Goal: Transaction & Acquisition: Purchase product/service

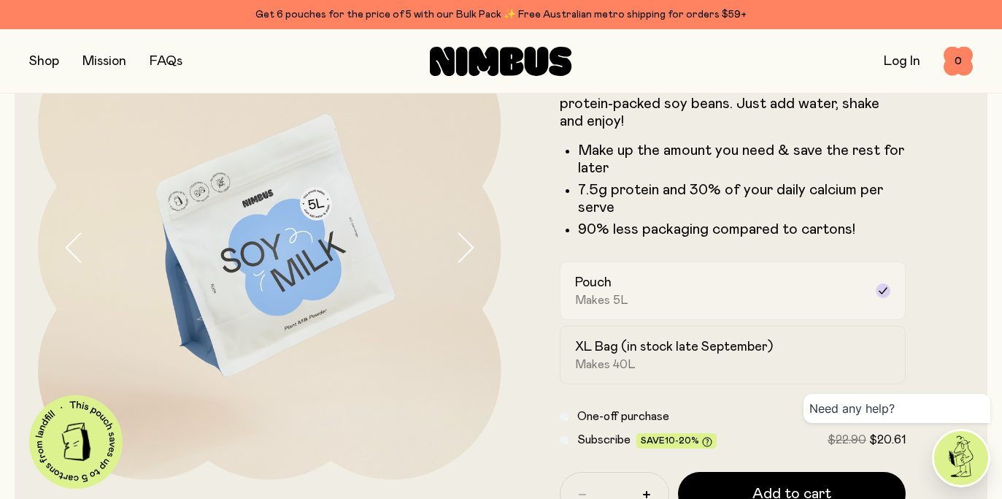
scroll to position [119, 0]
click at [852, 291] on div "Pouch Makes 5L" at bounding box center [720, 290] width 290 height 34
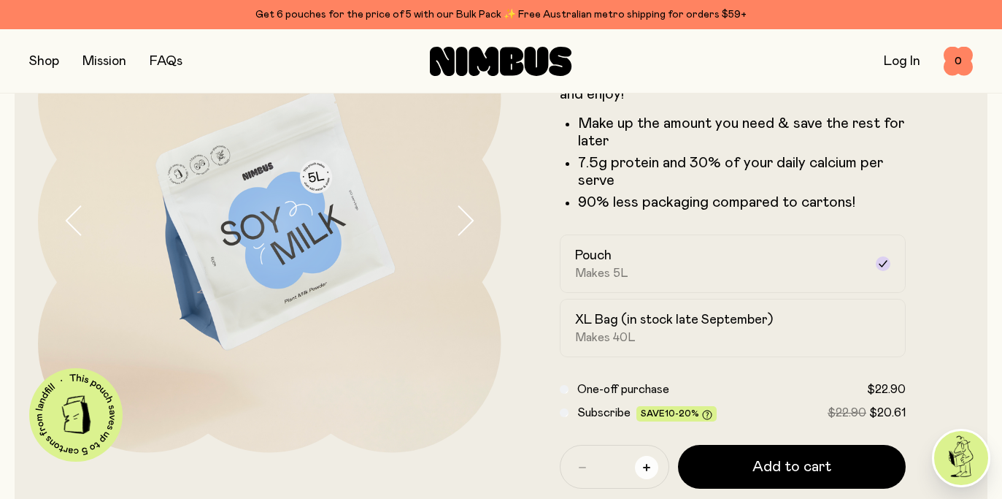
scroll to position [142, 0]
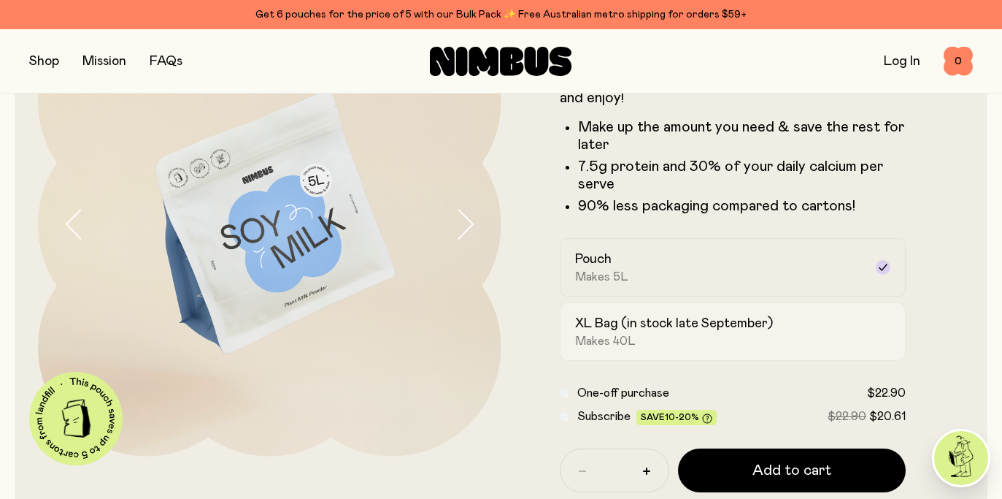
click at [654, 326] on h2 "XL Bag (in stock late September)" at bounding box center [674, 324] width 198 height 18
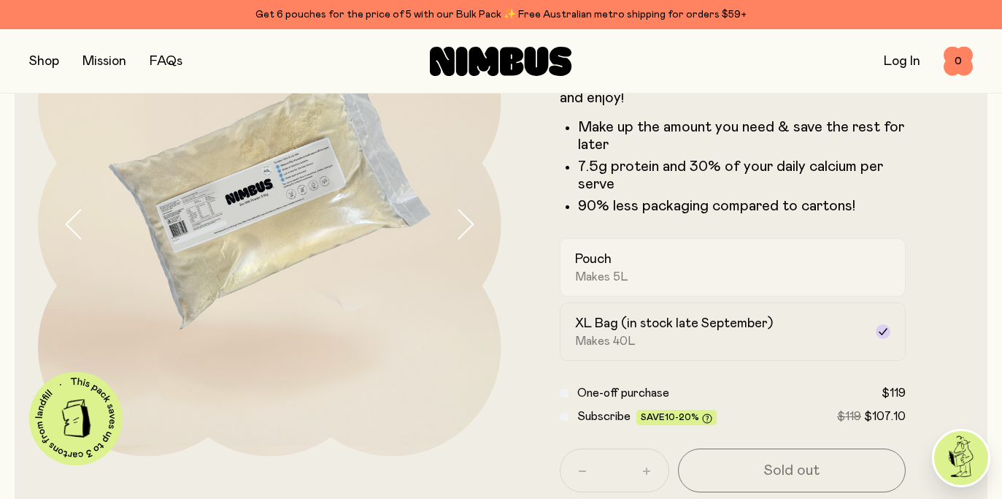
click at [631, 272] on div "Pouch Makes 5L" at bounding box center [720, 267] width 290 height 34
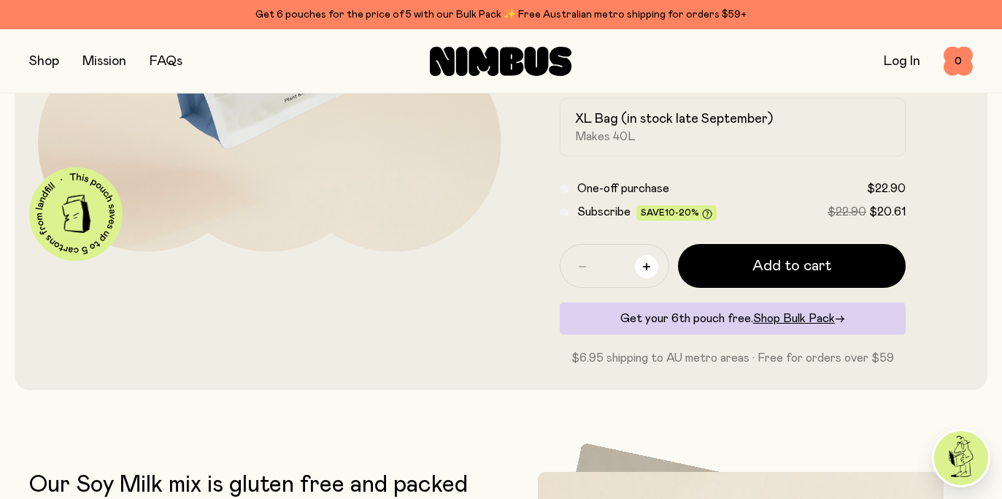
scroll to position [348, 0]
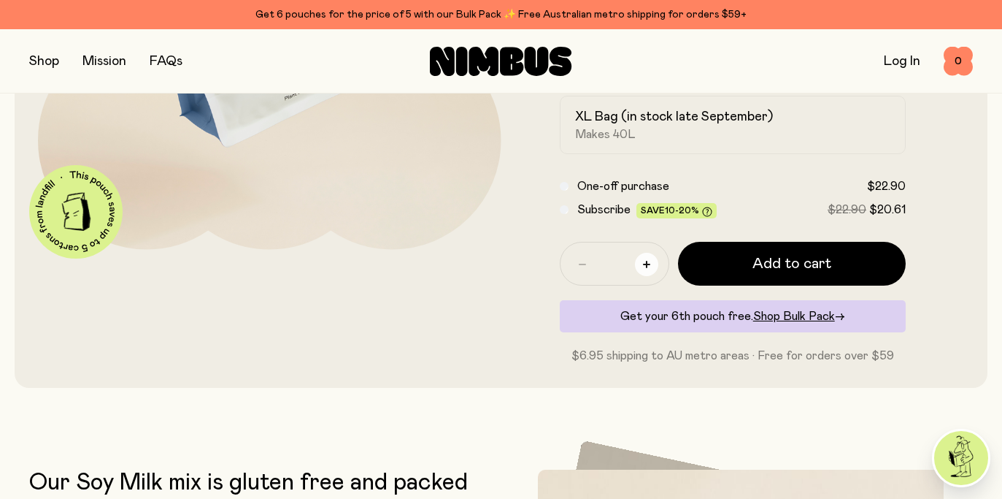
click at [654, 263] on button "button" at bounding box center [646, 264] width 23 height 23
click at [654, 264] on button "button" at bounding box center [646, 264] width 23 height 23
type input "*"
click at [798, 318] on span "Shop Bulk Pack" at bounding box center [794, 316] width 82 height 12
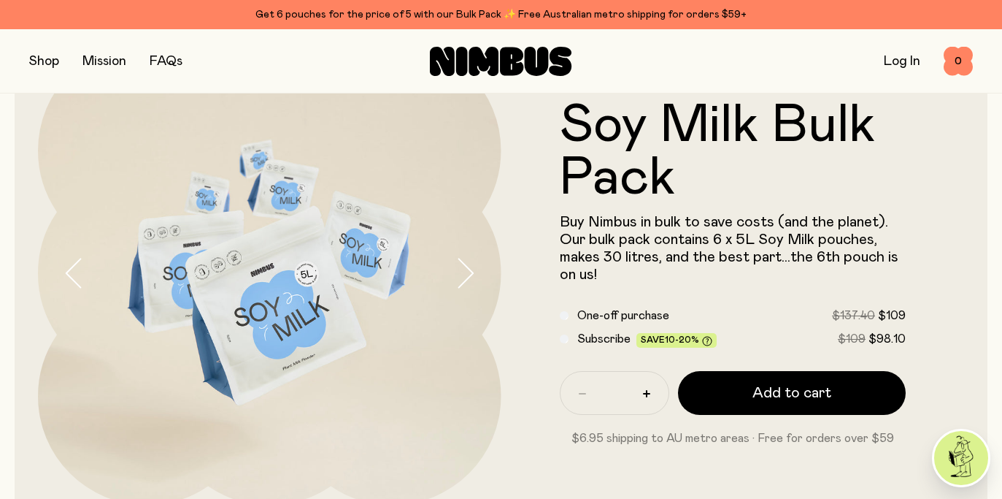
scroll to position [161, 0]
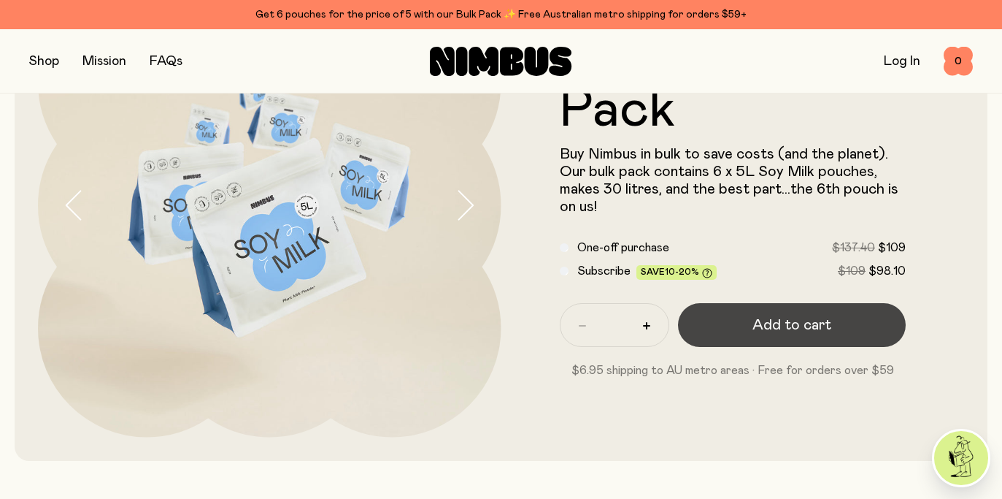
click at [750, 323] on button "Add to cart" at bounding box center [792, 325] width 228 height 44
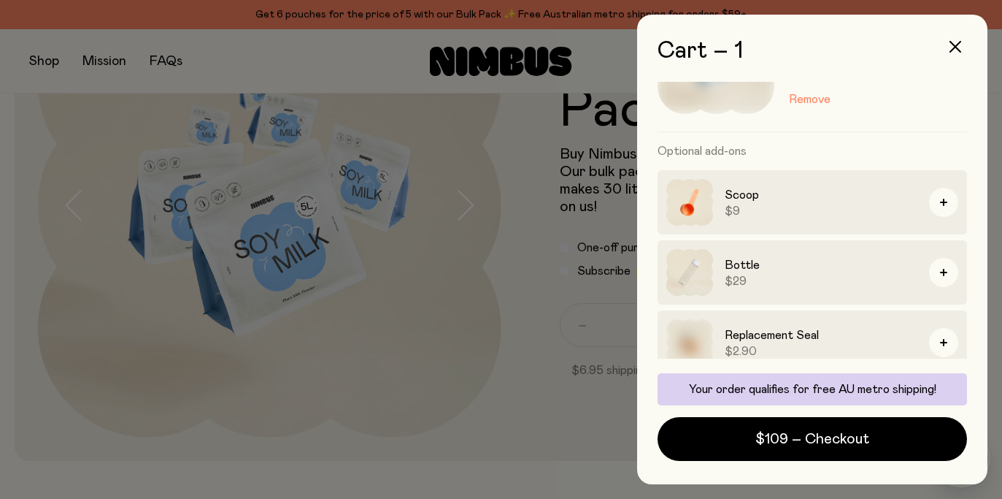
scroll to position [118, 0]
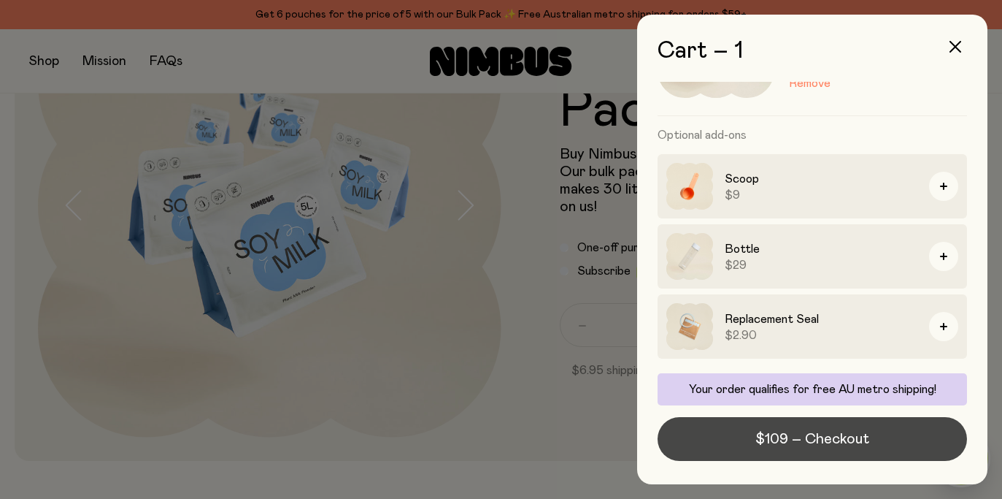
click at [774, 441] on span "$109 – Checkout" at bounding box center [813, 438] width 114 height 20
